Goal: Feedback & Contribution: Contribute content

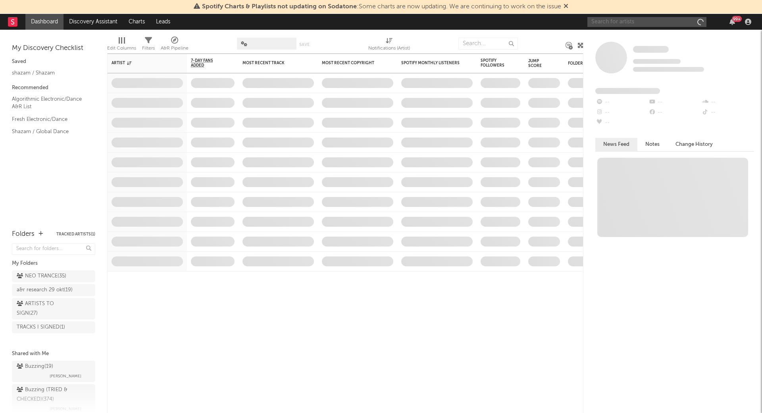
click at [606, 23] on input "text" at bounding box center [646, 22] width 119 height 10
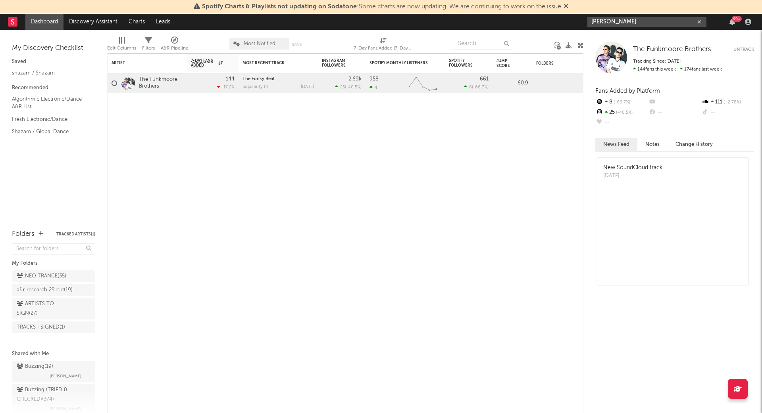
click at [676, 19] on input "[PERSON_NAME]" at bounding box center [646, 22] width 119 height 10
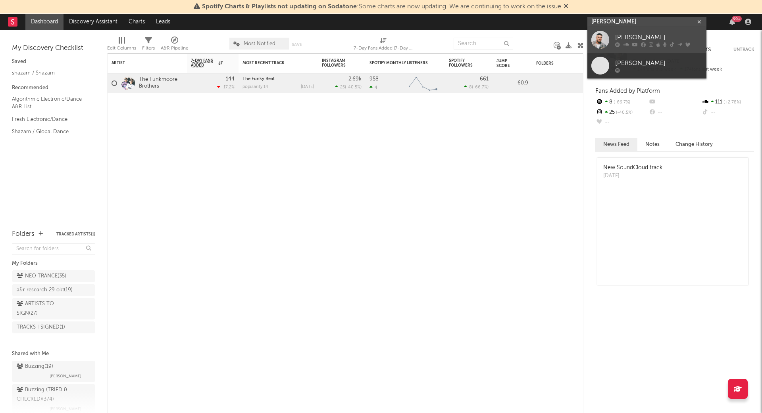
type input "[PERSON_NAME]"
click at [617, 39] on div "[PERSON_NAME]" at bounding box center [658, 38] width 87 height 10
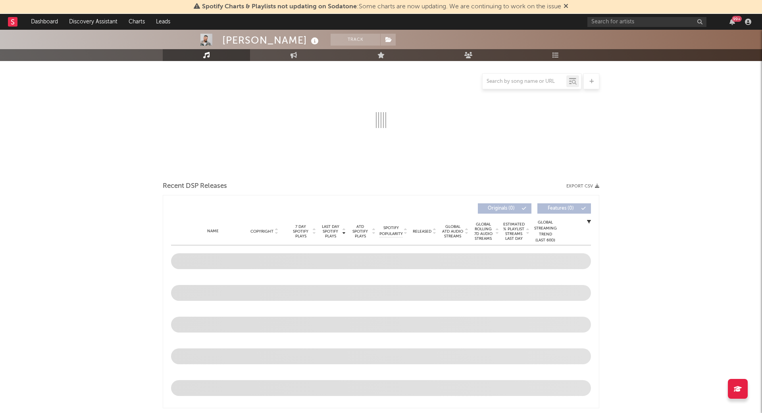
scroll to position [102, 0]
select select "6m"
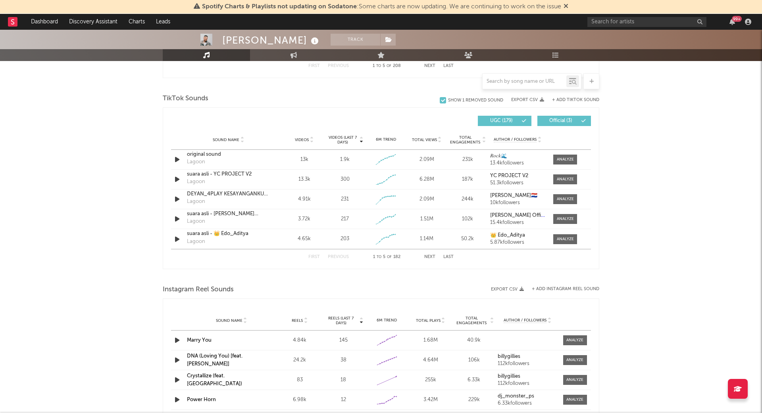
scroll to position [512, 0]
click at [448, 254] on button "Last" at bounding box center [448, 256] width 10 height 4
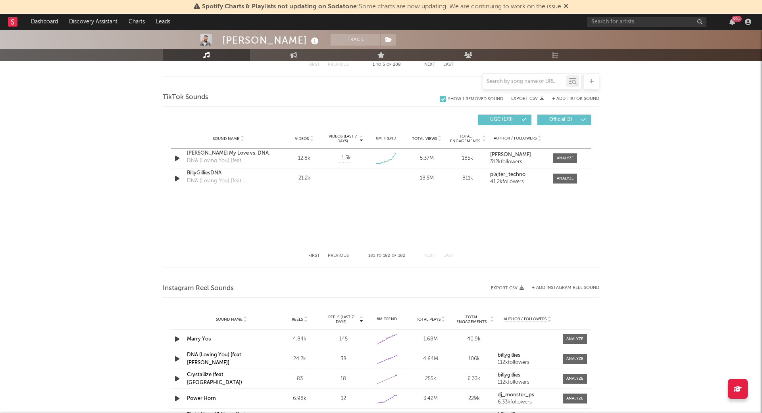
click at [340, 254] on button "Previous" at bounding box center [338, 256] width 21 height 4
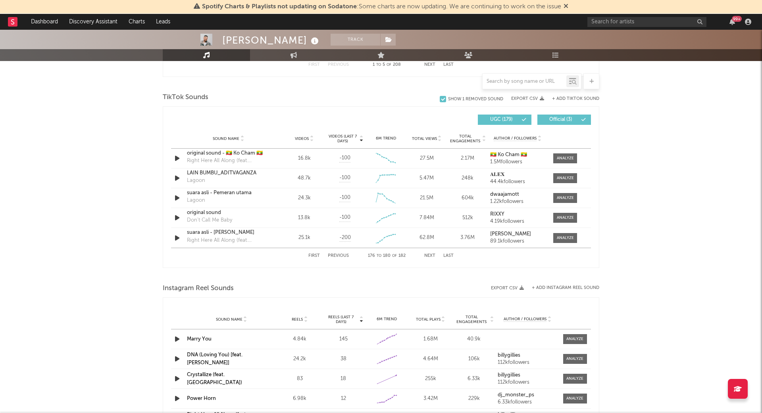
click at [340, 254] on button "Previous" at bounding box center [338, 256] width 21 height 4
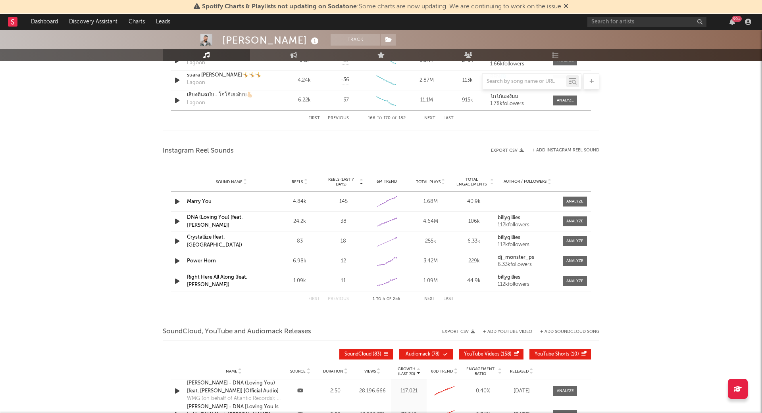
scroll to position [655, 0]
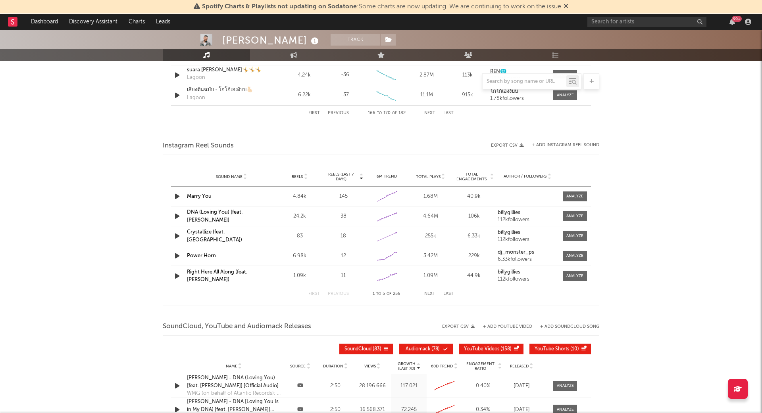
click at [504, 211] on strong "billygillies" at bounding box center [509, 212] width 23 height 5
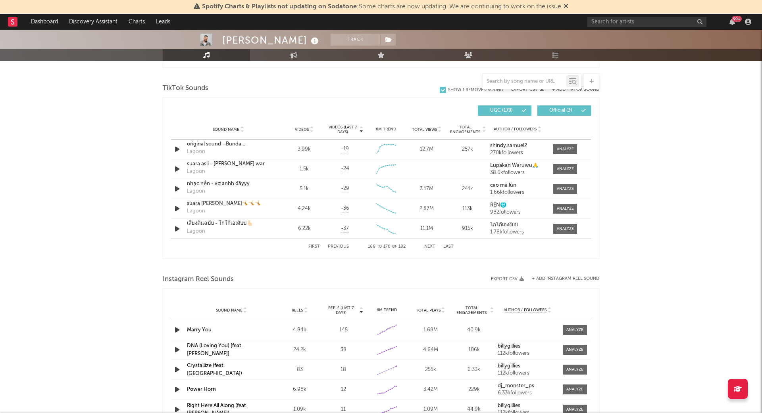
scroll to position [504, 0]
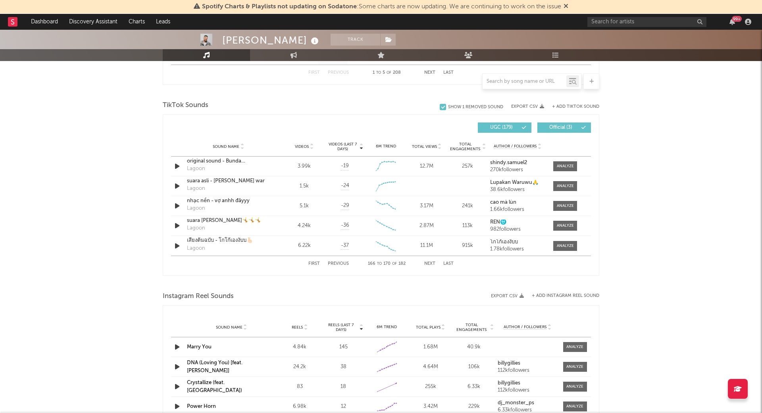
click at [310, 262] on button "First" at bounding box center [314, 264] width 12 height 4
click at [430, 262] on button "Next" at bounding box center [429, 264] width 11 height 4
click at [503, 200] on strong "[PERSON_NAME]" at bounding box center [510, 202] width 41 height 5
click at [553, 205] on span at bounding box center [565, 206] width 24 height 10
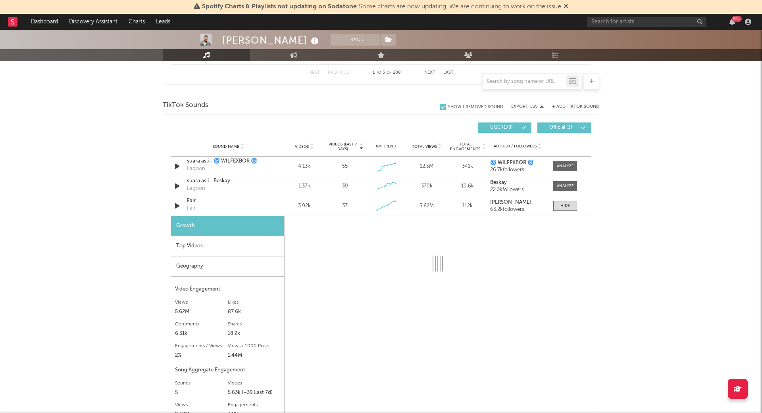
click at [201, 245] on div "Top Videos" at bounding box center [227, 247] width 113 height 20
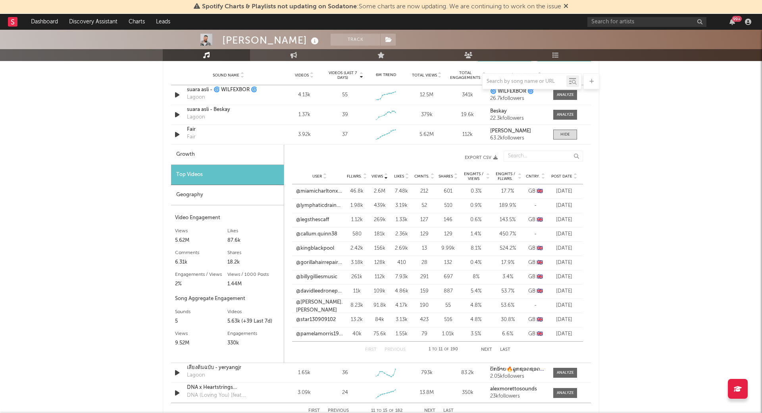
scroll to position [585, 0]
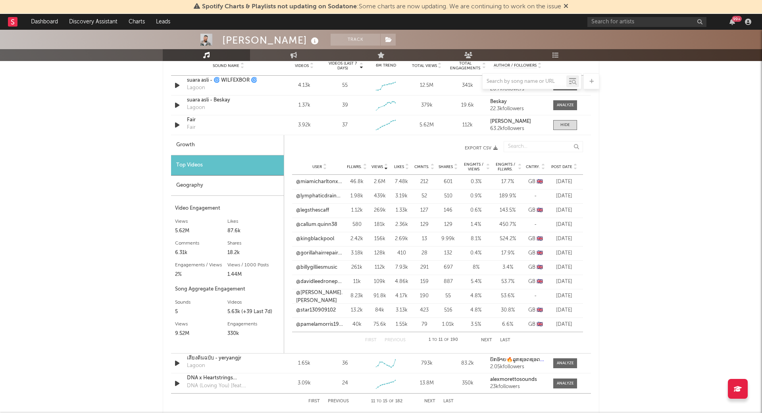
click at [487, 338] on button "Next" at bounding box center [486, 340] width 11 height 4
click at [483, 338] on button "Next" at bounding box center [486, 340] width 11 height 4
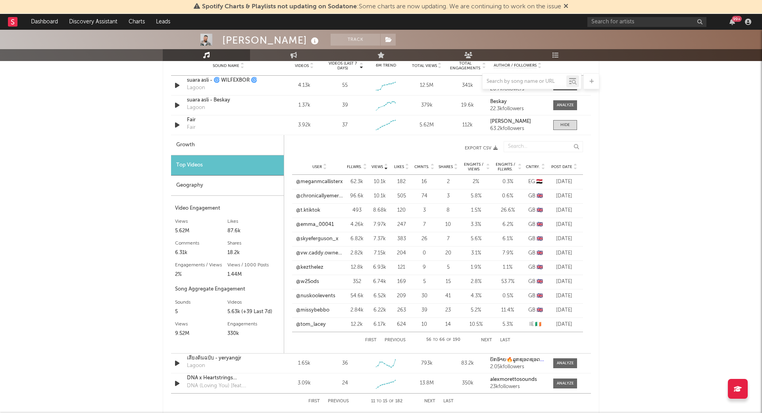
click at [483, 338] on button "Next" at bounding box center [486, 340] width 11 height 4
click at [560, 125] on div at bounding box center [565, 125] width 10 height 6
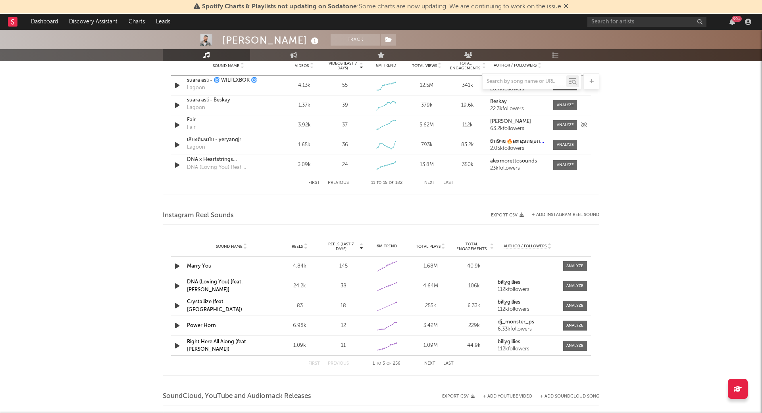
click at [502, 119] on strong "[PERSON_NAME]" at bounding box center [510, 121] width 41 height 5
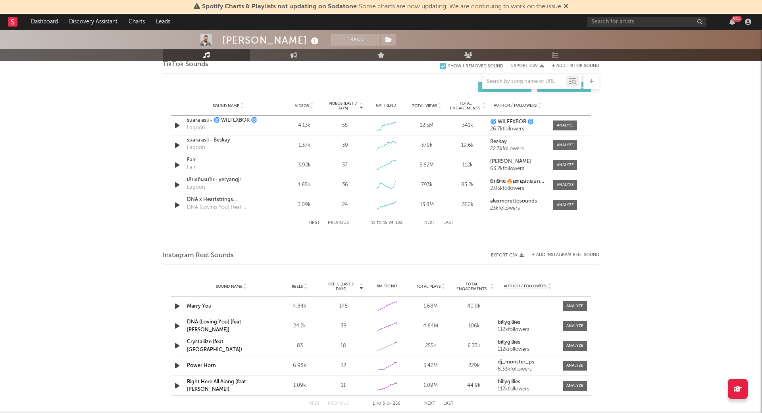
scroll to position [552, 0]
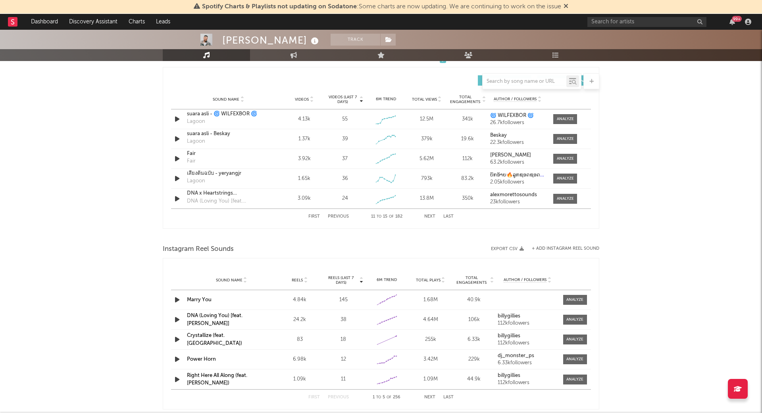
click at [426, 216] on button "Next" at bounding box center [429, 217] width 11 height 4
drag, startPoint x: 334, startPoint y: 215, endPoint x: 346, endPoint y: 214, distance: 12.0
click at [335, 215] on button "Previous" at bounding box center [338, 217] width 21 height 4
click at [431, 215] on button "Next" at bounding box center [429, 217] width 11 height 4
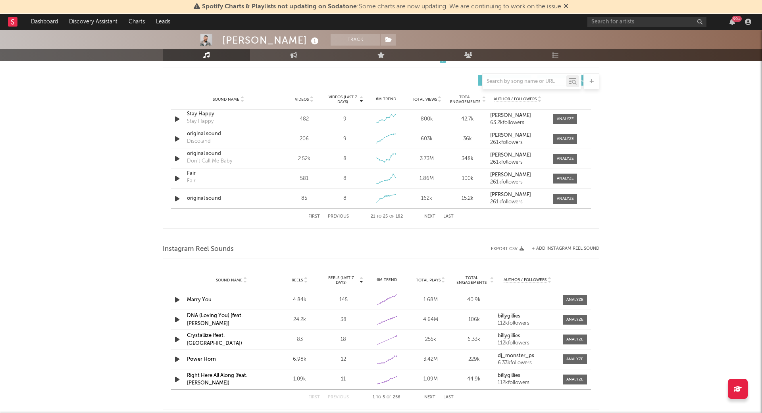
click at [431, 215] on button "Next" at bounding box center [429, 217] width 11 height 4
click at [502, 153] on strong "[PERSON_NAME]" at bounding box center [510, 155] width 41 height 5
click at [526, 82] on input "text" at bounding box center [525, 82] width 84 height 6
paste input "[URL][DOMAIN_NAME]"
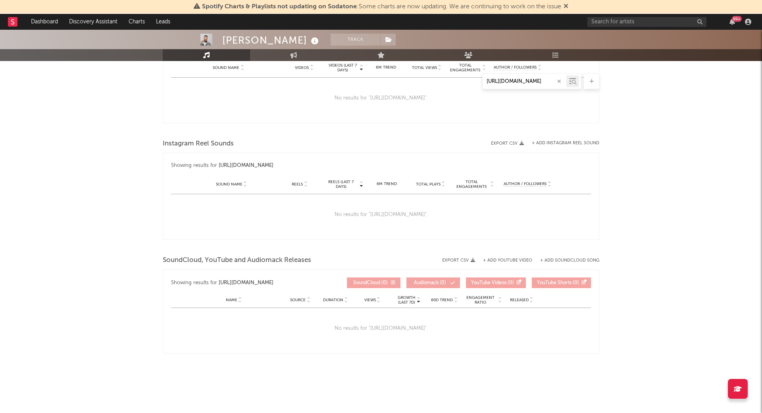
scroll to position [448, 0]
type input "[URL][DOMAIN_NAME]"
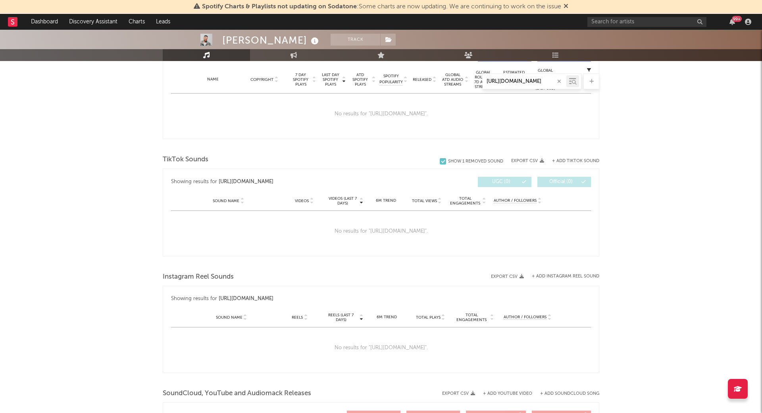
scroll to position [0, 0]
click at [569, 156] on div "TikTok Sounds Show 1 Removed Sound Export CSV + Add TikTok Sound Showing result…" at bounding box center [381, 205] width 437 height 104
click at [570, 157] on button "+ Add TikTok Sound" at bounding box center [575, 159] width 47 height 4
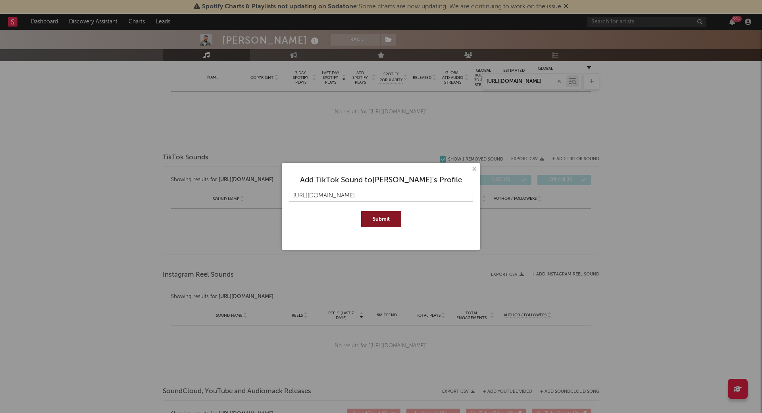
scroll to position [0, 13]
type input "[URL][DOMAIN_NAME]"
click at [375, 216] on button "Submit" at bounding box center [381, 220] width 40 height 16
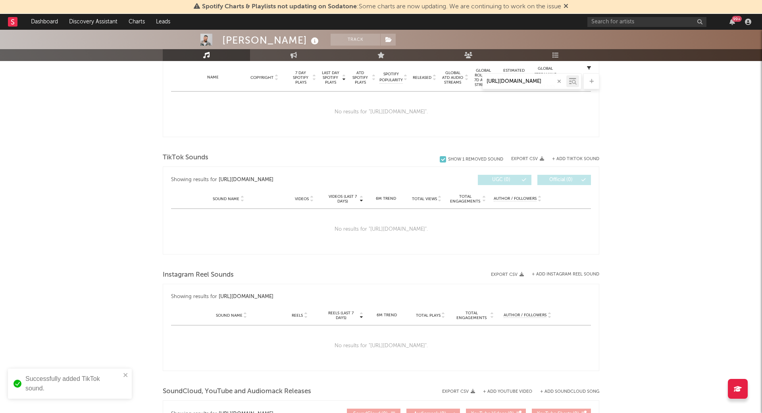
drag, startPoint x: 338, startPoint y: 227, endPoint x: 390, endPoint y: 220, distance: 52.4
click at [338, 227] on div "No results for " https://www.tiktok.com/music/original-sound-754373899284591695…" at bounding box center [381, 229] width 420 height 41
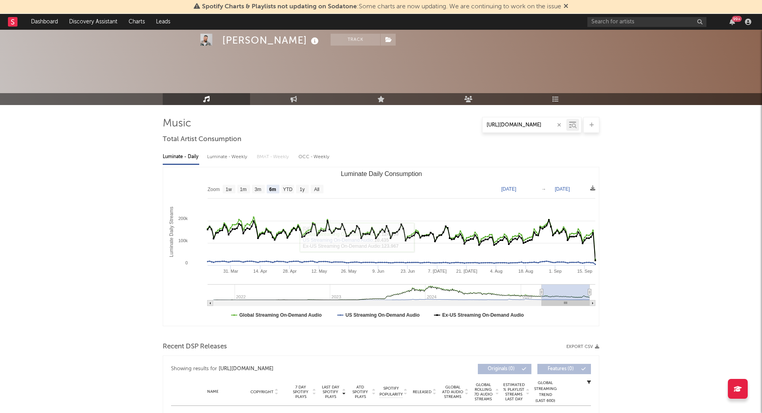
scroll to position [162, 0]
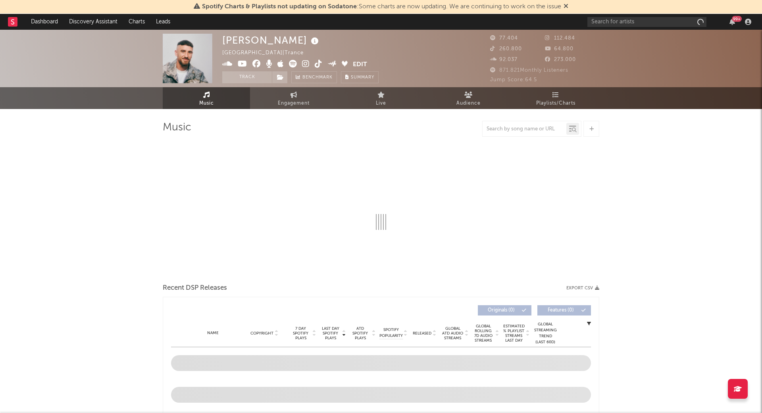
select select "6m"
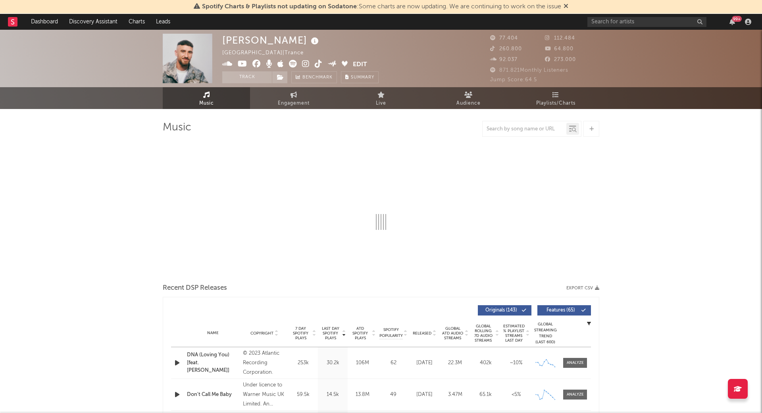
select select "6m"
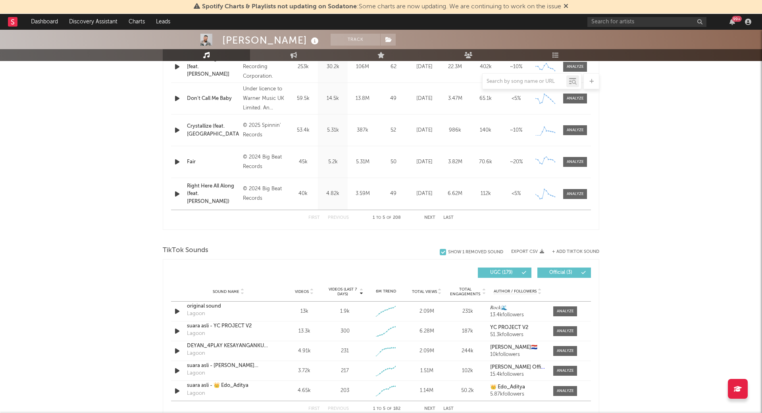
scroll to position [427, 0]
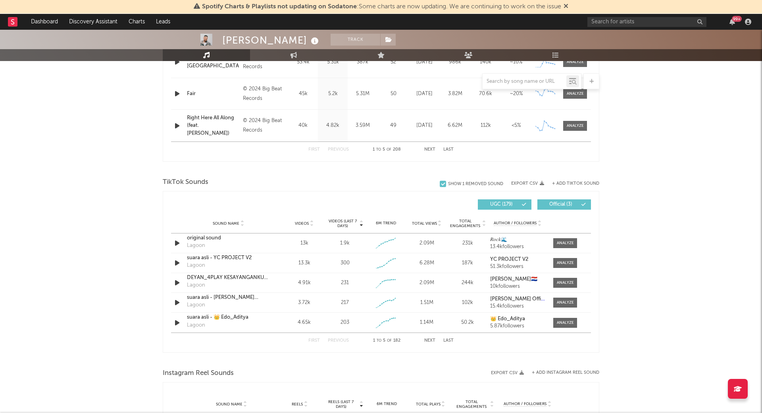
click at [450, 339] on button "Last" at bounding box center [448, 341] width 10 height 4
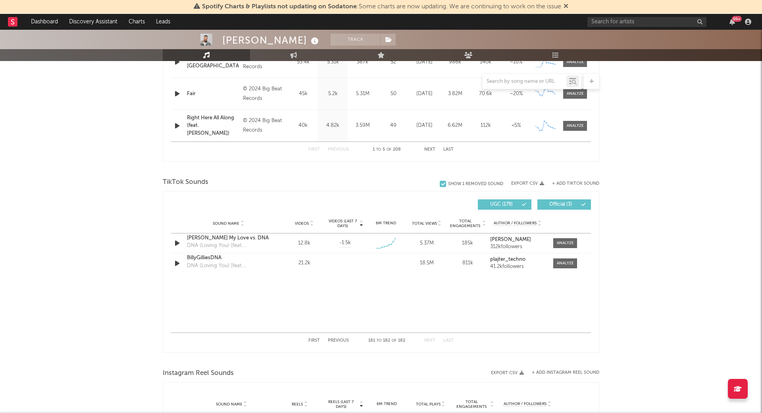
click at [339, 339] on button "Previous" at bounding box center [338, 341] width 21 height 4
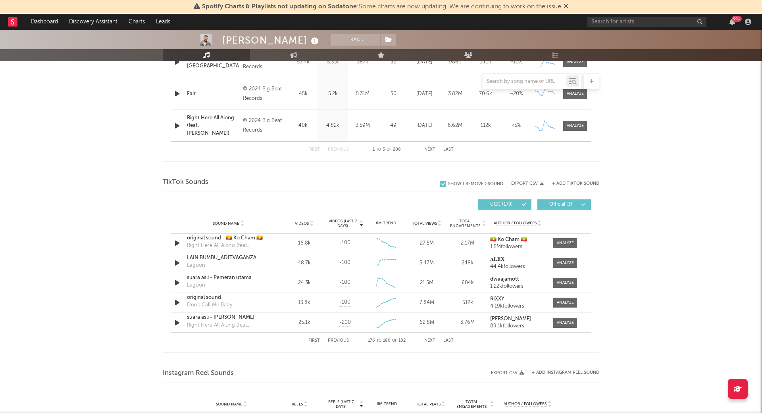
click at [339, 339] on button "Previous" at bounding box center [338, 341] width 21 height 4
click at [313, 339] on button "First" at bounding box center [314, 341] width 12 height 4
click at [578, 180] on div "+ Add TikTok Sound" at bounding box center [571, 184] width 55 height 8
click at [574, 182] on button "+ Add TikTok Sound" at bounding box center [575, 184] width 47 height 4
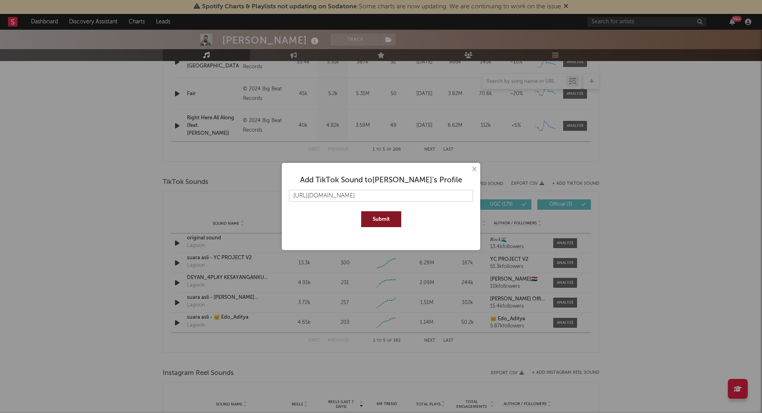
scroll to position [0, 13]
type input "[URL][DOMAIN_NAME]"
drag, startPoint x: 387, startPoint y: 217, endPoint x: 416, endPoint y: 219, distance: 29.1
click at [387, 217] on button "Submit" at bounding box center [381, 220] width 40 height 16
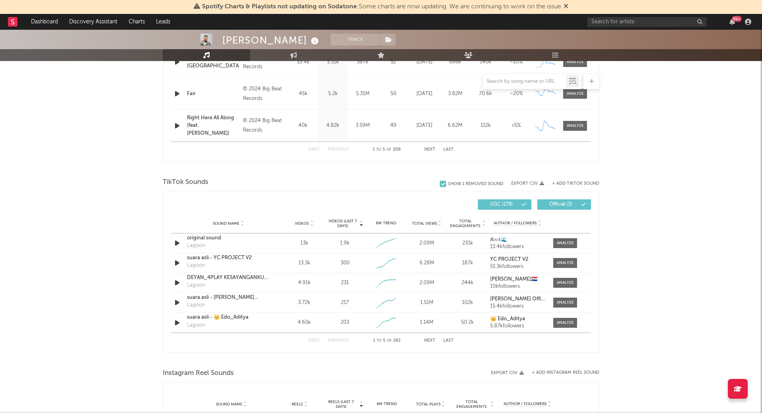
click at [429, 339] on button "Next" at bounding box center [429, 341] width 11 height 4
click at [452, 339] on button "Last" at bounding box center [448, 341] width 10 height 4
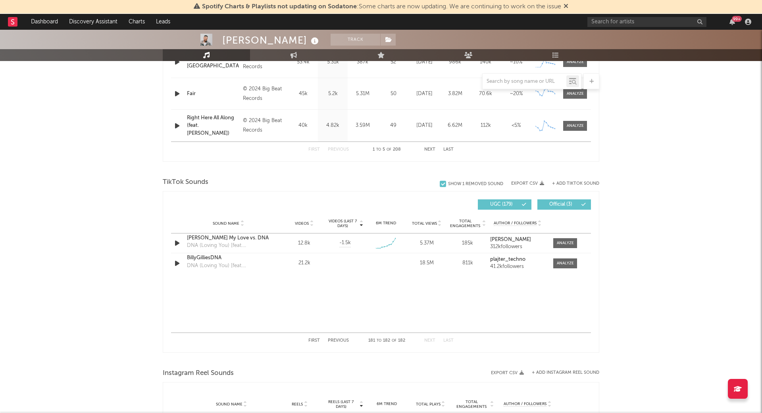
click at [337, 336] on div "First Previous 181 to 182 of 182 Next Last" at bounding box center [380, 340] width 145 height 15
click at [337, 339] on button "Previous" at bounding box center [338, 341] width 21 height 4
